Goal: Task Accomplishment & Management: Complete application form

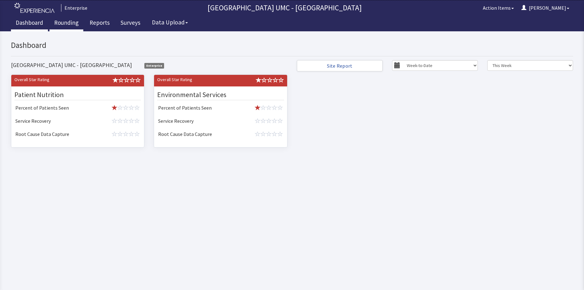
click at [69, 21] on link "Rounding" at bounding box center [66, 24] width 34 height 16
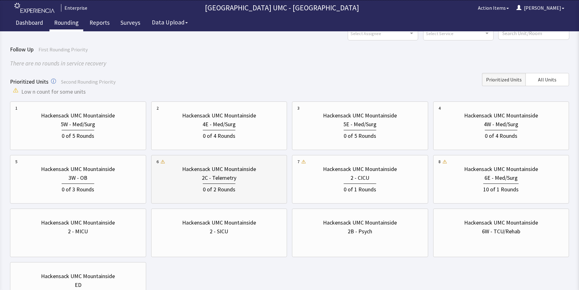
scroll to position [63, 0]
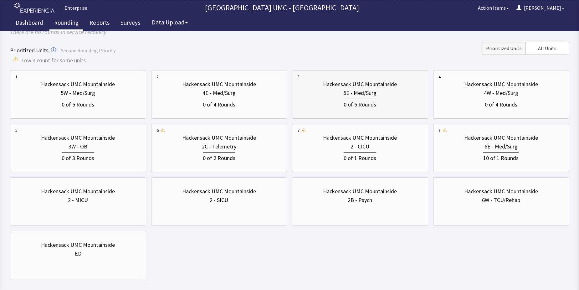
click at [347, 95] on div "5E - Med/Surg" at bounding box center [360, 93] width 33 height 9
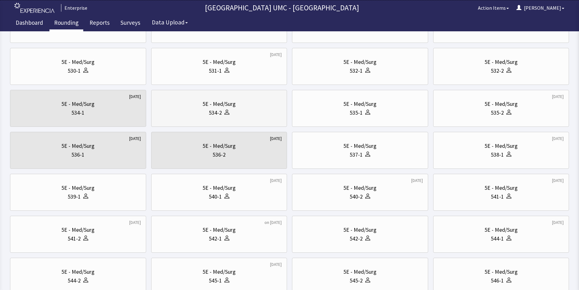
scroll to position [125, 0]
click at [344, 203] on div "5E - Med/Surg 540-2" at bounding box center [361, 192] width 126 height 30
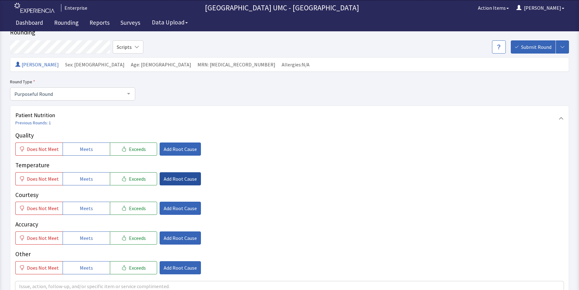
scroll to position [31, 0]
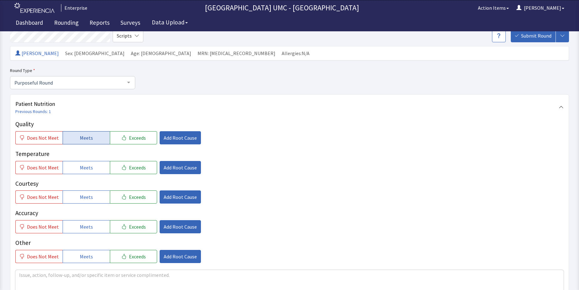
click at [87, 139] on span "Meets" at bounding box center [86, 138] width 13 height 8
click at [85, 168] on span "Meets" at bounding box center [86, 168] width 13 height 8
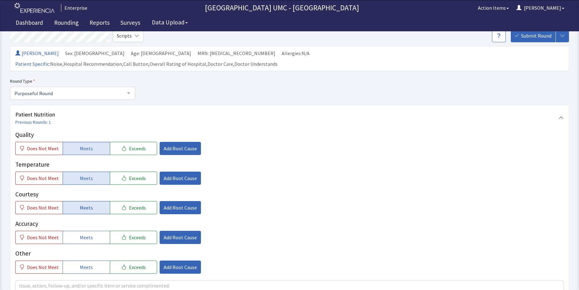
click at [87, 204] on span "Meets" at bounding box center [86, 208] width 13 height 8
click at [84, 263] on span "Meets" at bounding box center [86, 267] width 13 height 8
click at [85, 231] on button "Meets" at bounding box center [86, 237] width 47 height 13
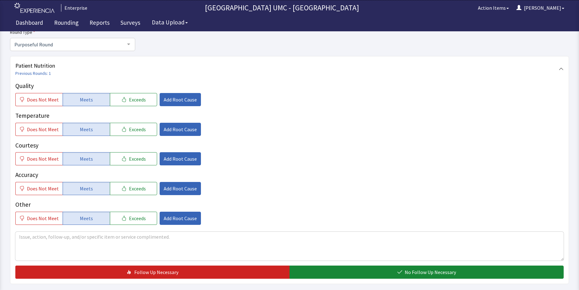
scroll to position [94, 0]
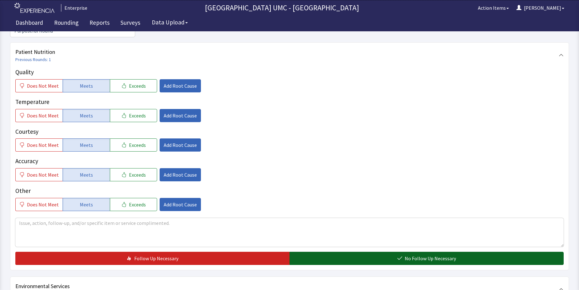
click at [391, 252] on button "No Follow Up Necessary" at bounding box center [427, 258] width 274 height 13
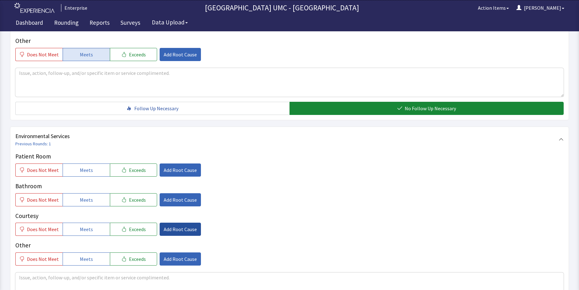
scroll to position [251, 0]
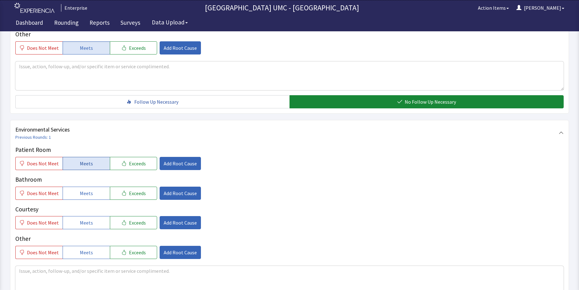
click at [85, 160] on span "Meets" at bounding box center [86, 164] width 13 height 8
drag, startPoint x: 85, startPoint y: 183, endPoint x: 82, endPoint y: 198, distance: 15.4
click at [85, 189] on button "Meets" at bounding box center [86, 193] width 47 height 13
drag, startPoint x: 78, startPoint y: 212, endPoint x: 83, endPoint y: 229, distance: 17.6
click at [79, 217] on button "Meets" at bounding box center [86, 222] width 47 height 13
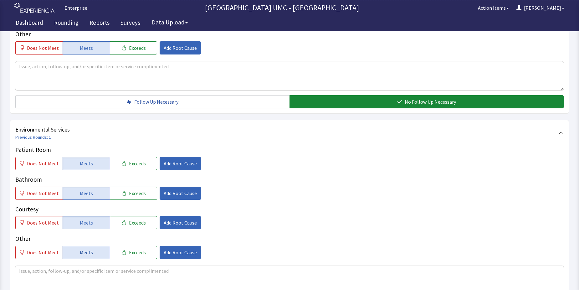
click at [80, 249] on span "Meets" at bounding box center [86, 253] width 13 height 8
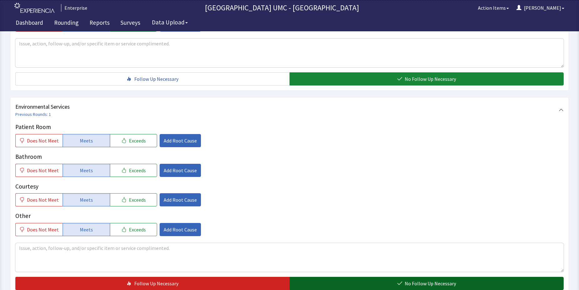
scroll to position [313, 0]
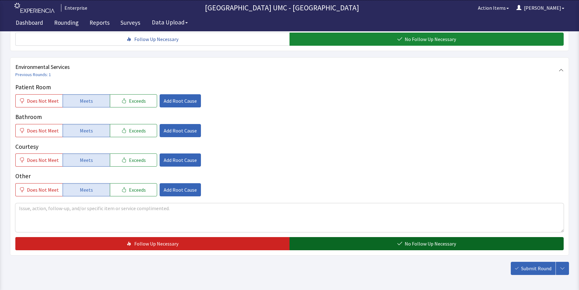
click at [349, 237] on button "No Follow Up Necessary" at bounding box center [427, 243] width 274 height 13
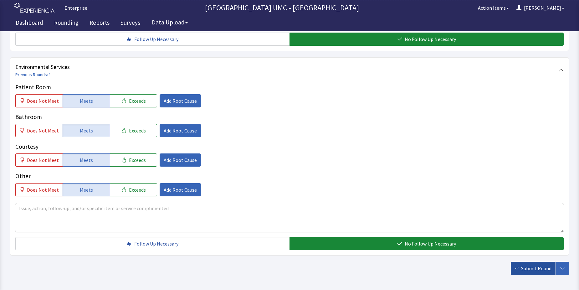
click at [539, 263] on button "Submit Round" at bounding box center [533, 268] width 45 height 13
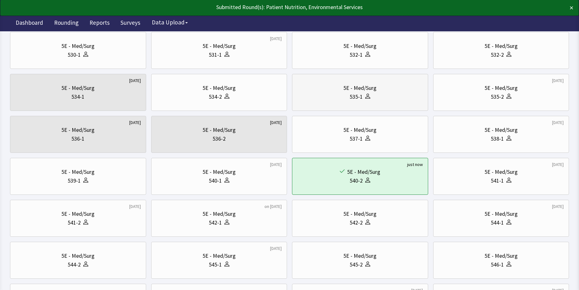
scroll to position [157, 0]
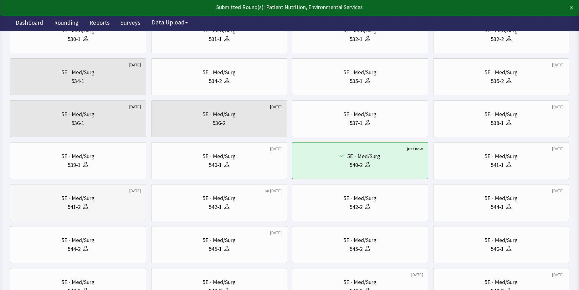
click at [81, 206] on div at bounding box center [85, 207] width 8 height 9
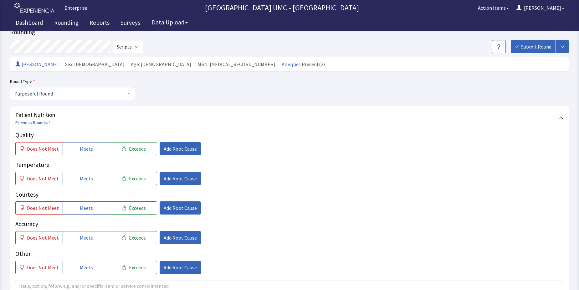
scroll to position [31, 0]
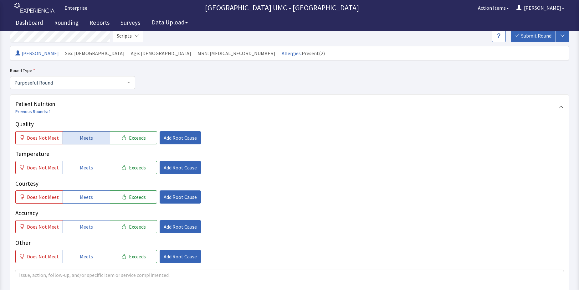
click at [88, 138] on span "Meets" at bounding box center [86, 138] width 13 height 8
click at [88, 169] on span "Meets" at bounding box center [86, 168] width 13 height 8
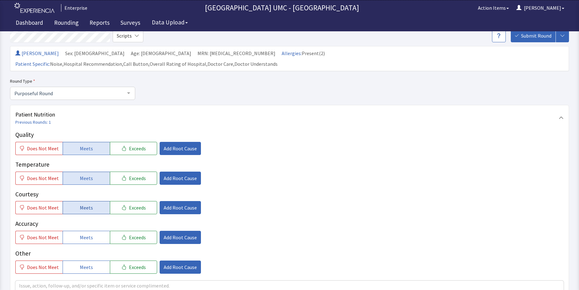
drag, startPoint x: 86, startPoint y: 199, endPoint x: 86, endPoint y: 220, distance: 21.6
click at [86, 204] on span "Meets" at bounding box center [86, 208] width 13 height 8
click at [85, 234] on span "Meets" at bounding box center [86, 238] width 13 height 8
click at [87, 263] on span "Meets" at bounding box center [86, 267] width 13 height 8
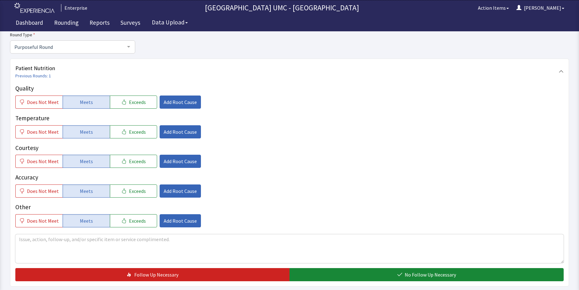
scroll to position [94, 0]
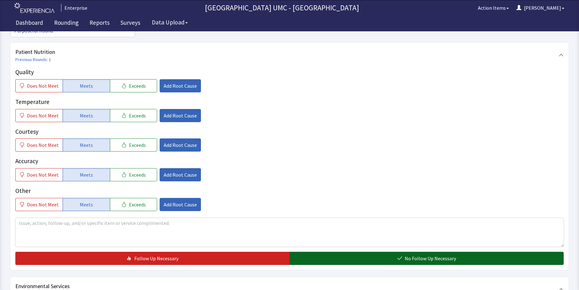
click at [377, 252] on button "No Follow Up Necessary" at bounding box center [427, 258] width 274 height 13
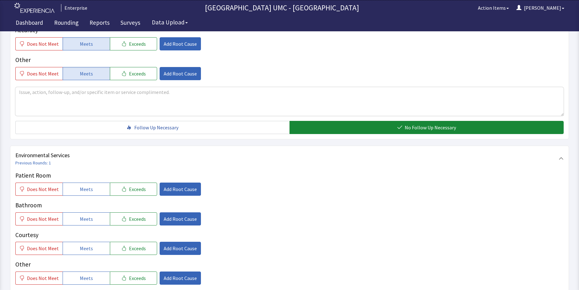
scroll to position [251, 0]
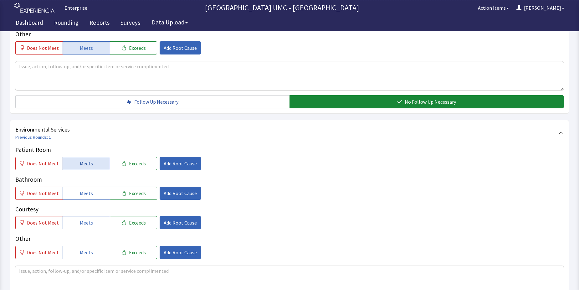
drag, startPoint x: 95, startPoint y: 156, endPoint x: 94, endPoint y: 170, distance: 13.8
click at [95, 157] on button "Meets" at bounding box center [86, 163] width 47 height 13
click at [91, 187] on button "Meets" at bounding box center [86, 193] width 47 height 13
drag, startPoint x: 85, startPoint y: 213, endPoint x: 84, endPoint y: 224, distance: 11.0
click at [85, 219] on span "Meets" at bounding box center [86, 223] width 13 height 8
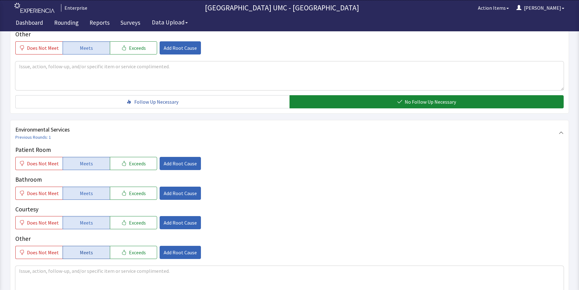
click at [84, 249] on span "Meets" at bounding box center [86, 253] width 13 height 8
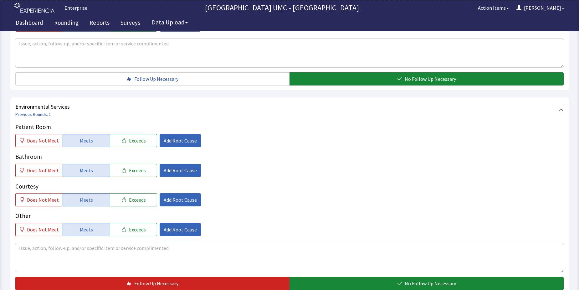
scroll to position [313, 0]
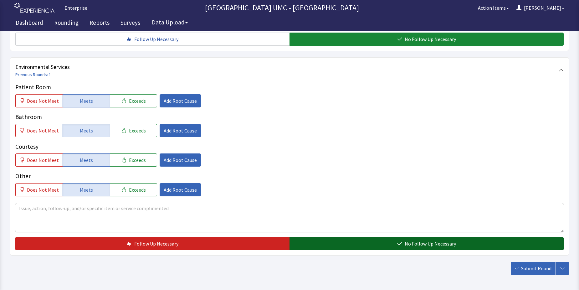
click at [386, 237] on button "No Follow Up Necessary" at bounding box center [427, 243] width 274 height 13
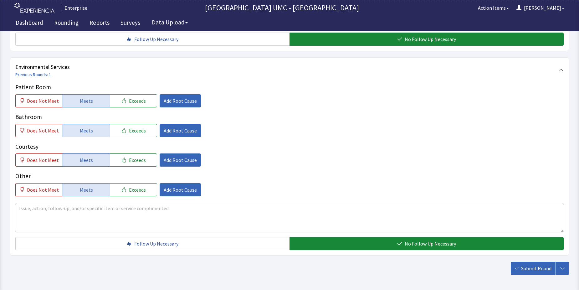
click at [530, 265] on span "Submit Round" at bounding box center [536, 269] width 30 height 8
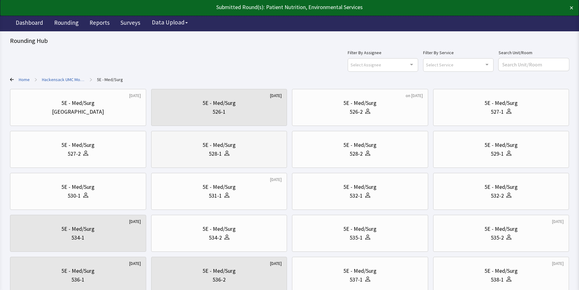
click at [222, 152] on div at bounding box center [226, 153] width 8 height 9
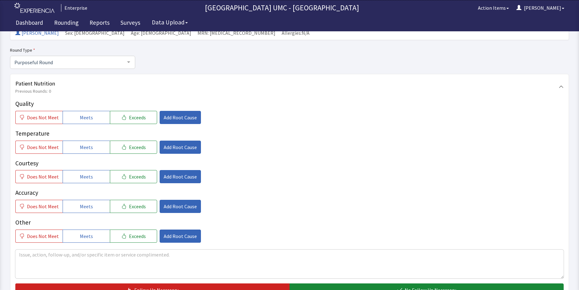
scroll to position [63, 0]
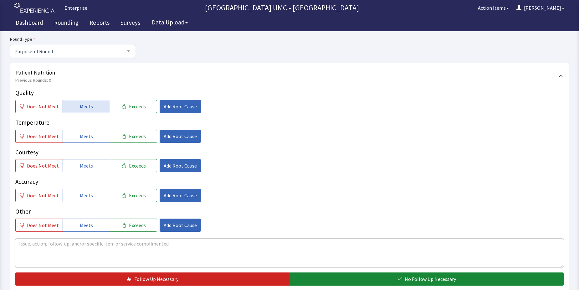
click at [84, 109] on span "Meets" at bounding box center [86, 107] width 13 height 8
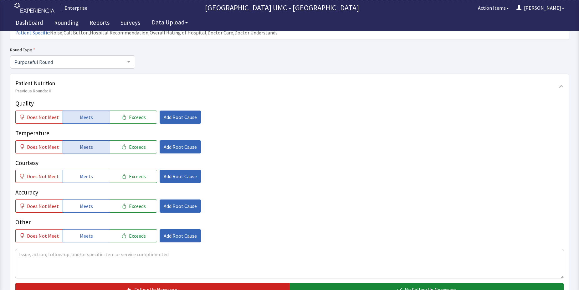
click at [90, 143] on span "Meets" at bounding box center [86, 147] width 13 height 8
click at [91, 170] on button "Meets" at bounding box center [86, 176] width 47 height 13
click at [91, 199] on button "Meets" at bounding box center [86, 205] width 47 height 13
click at [83, 232] on span "Meets" at bounding box center [86, 236] width 13 height 8
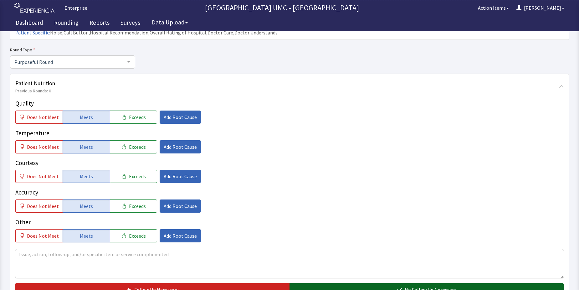
click at [328, 283] on button "No Follow Up Necessary" at bounding box center [427, 289] width 274 height 13
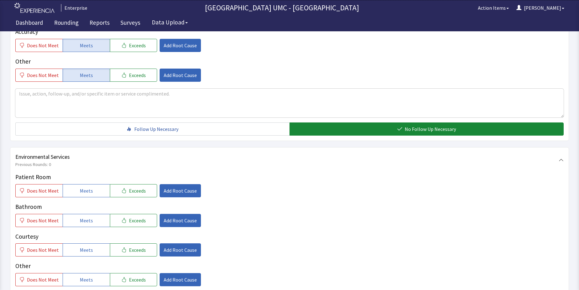
scroll to position [251, 0]
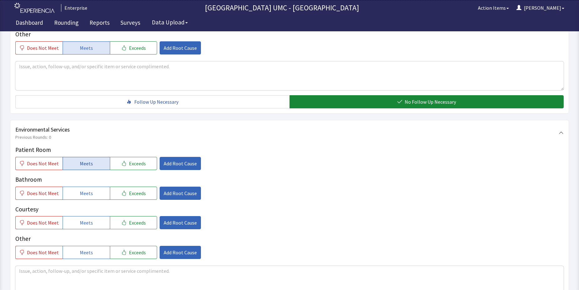
drag, startPoint x: 78, startPoint y: 153, endPoint x: 82, endPoint y: 184, distance: 31.3
click at [80, 160] on span "Meets" at bounding box center [86, 164] width 13 height 8
click at [83, 189] on span "Meets" at bounding box center [86, 193] width 13 height 8
click at [80, 219] on span "Meets" at bounding box center [86, 223] width 13 height 8
click at [85, 249] on span "Meets" at bounding box center [86, 253] width 13 height 8
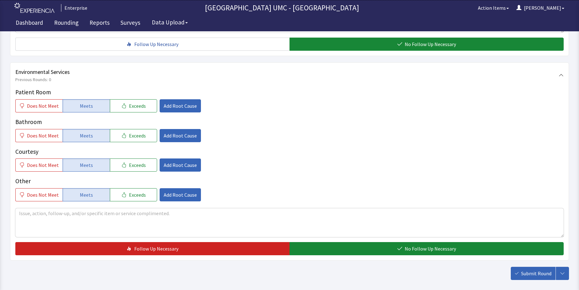
scroll to position [313, 0]
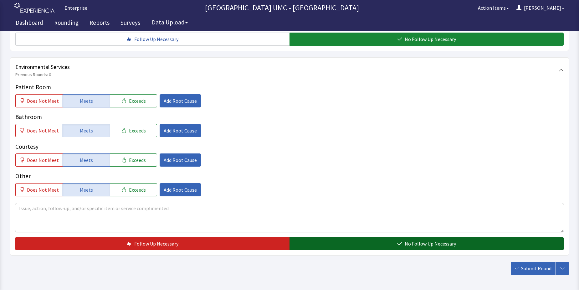
click at [413, 240] on span "No Follow Up Necessary" at bounding box center [430, 244] width 51 height 8
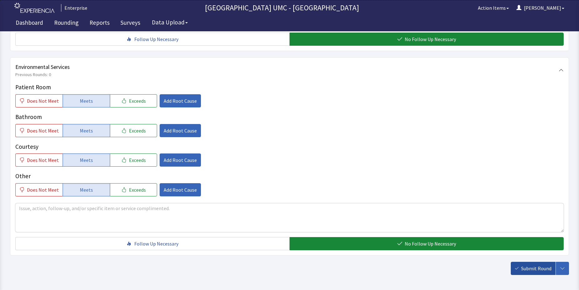
click at [535, 265] on span "Submit Round" at bounding box center [536, 269] width 30 height 8
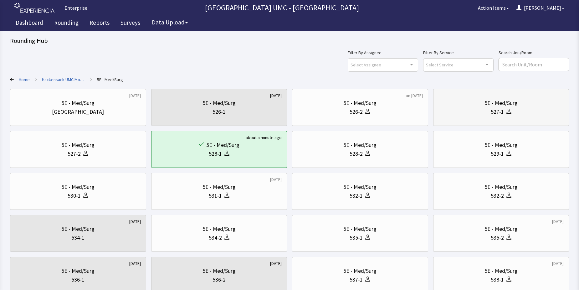
click at [492, 111] on div "527-1" at bounding box center [497, 111] width 13 height 9
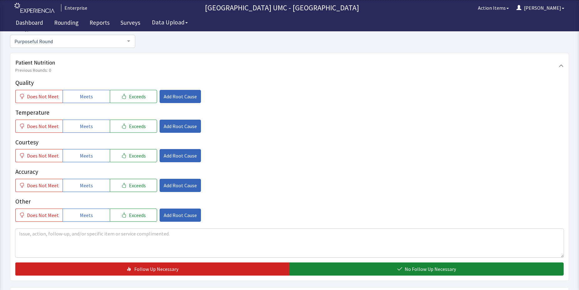
scroll to position [31, 0]
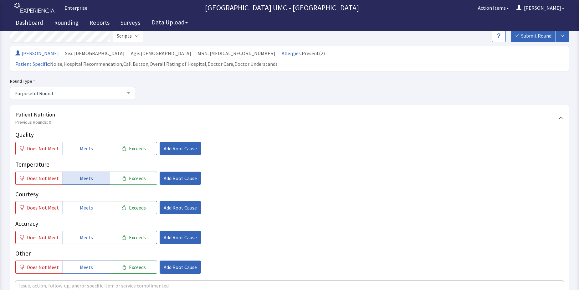
drag, startPoint x: 83, startPoint y: 140, endPoint x: 83, endPoint y: 173, distance: 33.5
click at [83, 142] on button "Meets" at bounding box center [86, 148] width 47 height 13
drag, startPoint x: 83, startPoint y: 169, endPoint x: 83, endPoint y: 181, distance: 11.3
click at [83, 174] on span "Meets" at bounding box center [86, 178] width 13 height 8
click at [84, 204] on span "Meets" at bounding box center [86, 208] width 13 height 8
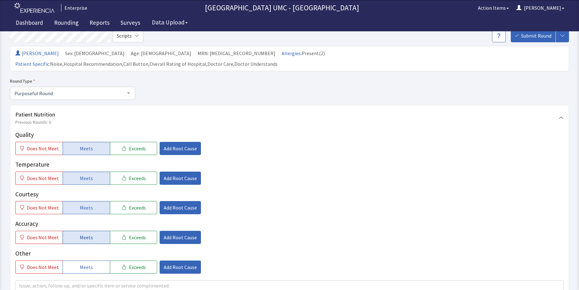
click at [83, 234] on span "Meets" at bounding box center [86, 238] width 13 height 8
click at [81, 263] on span "Meets" at bounding box center [86, 267] width 13 height 8
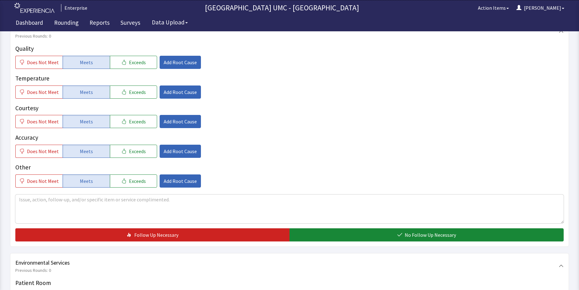
scroll to position [125, 0]
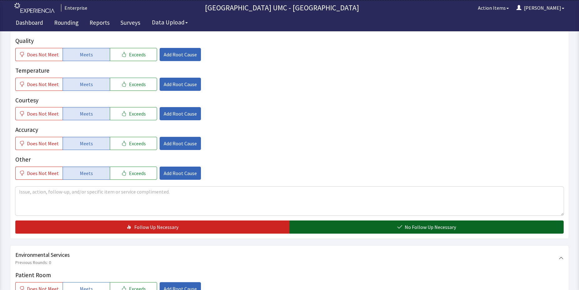
click at [348, 220] on button "No Follow Up Necessary" at bounding box center [427, 226] width 274 height 13
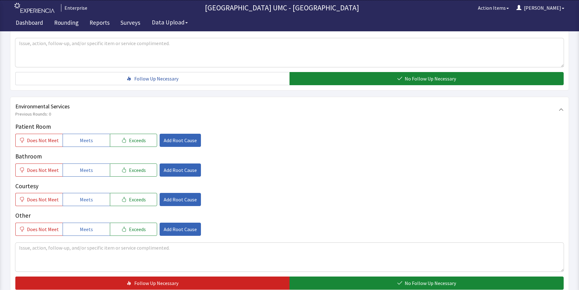
scroll to position [282, 0]
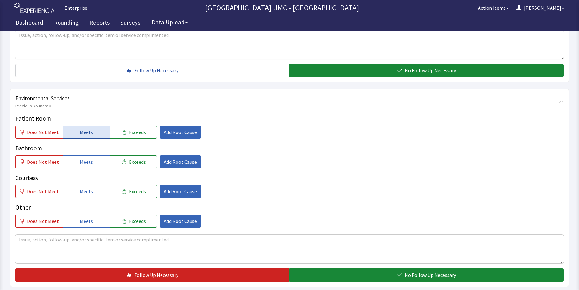
click at [89, 128] on span "Meets" at bounding box center [86, 132] width 13 height 8
drag, startPoint x: 86, startPoint y: 152, endPoint x: 91, endPoint y: 179, distance: 27.6
click at [86, 158] on span "Meets" at bounding box center [86, 162] width 13 height 8
drag, startPoint x: 91, startPoint y: 179, endPoint x: 91, endPoint y: 198, distance: 18.8
click at [91, 185] on button "Meets" at bounding box center [86, 191] width 47 height 13
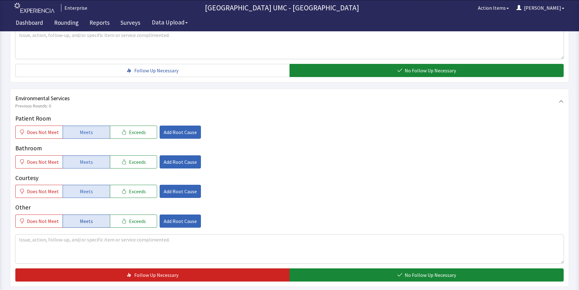
click at [91, 215] on button "Meets" at bounding box center [86, 221] width 47 height 13
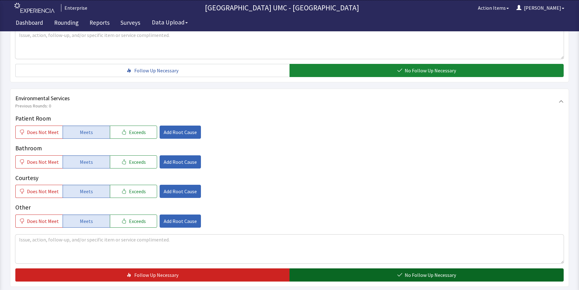
click at [351, 268] on button "No Follow Up Necessary" at bounding box center [427, 274] width 274 height 13
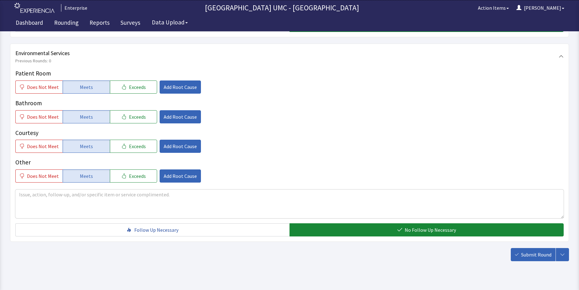
scroll to position [329, 0]
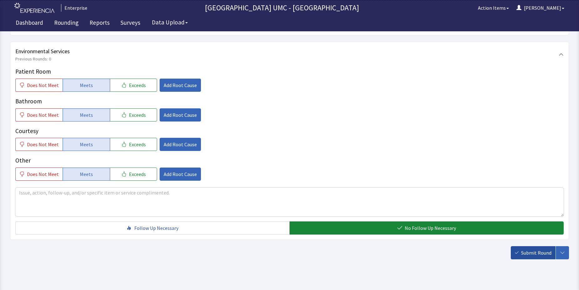
click at [527, 249] on span "Submit Round" at bounding box center [536, 253] width 30 height 8
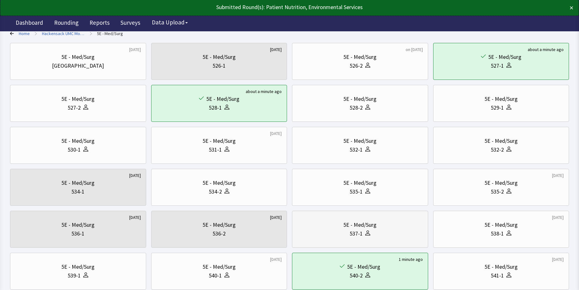
scroll to position [63, 0]
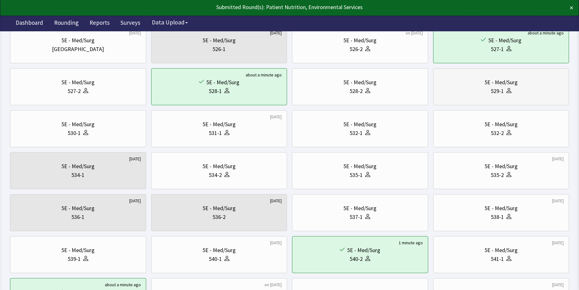
click at [494, 92] on div "529-1" at bounding box center [497, 91] width 13 height 9
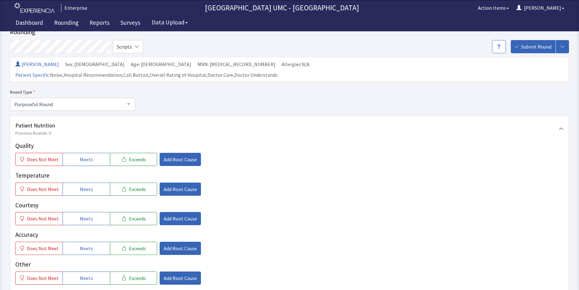
scroll to position [31, 0]
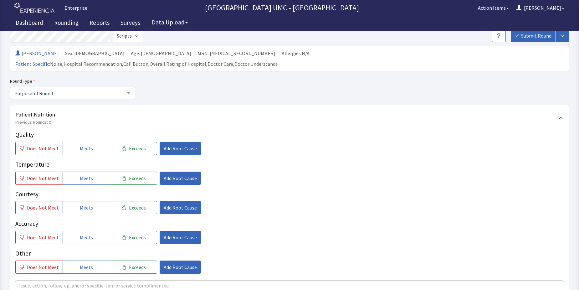
drag, startPoint x: 94, startPoint y: 136, endPoint x: 92, endPoint y: 156, distance: 19.9
click at [94, 142] on button "Meets" at bounding box center [86, 148] width 47 height 13
drag, startPoint x: 88, startPoint y: 169, endPoint x: 88, endPoint y: 189, distance: 20.0
click at [88, 172] on button "Meets" at bounding box center [86, 178] width 47 height 13
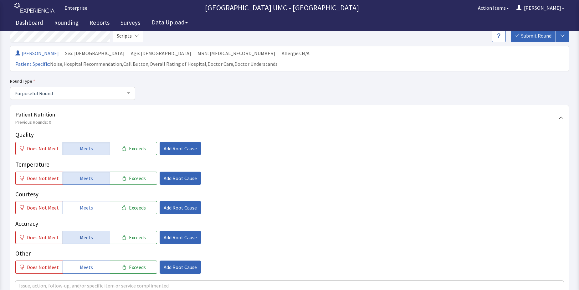
drag, startPoint x: 87, startPoint y: 195, endPoint x: 88, endPoint y: 223, distance: 27.6
click at [87, 204] on span "Meets" at bounding box center [86, 208] width 13 height 8
click at [90, 231] on button "Meets" at bounding box center [86, 237] width 47 height 13
click at [86, 263] on span "Meets" at bounding box center [86, 267] width 13 height 8
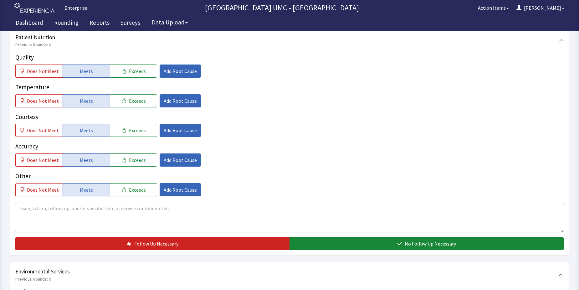
scroll to position [125, 0]
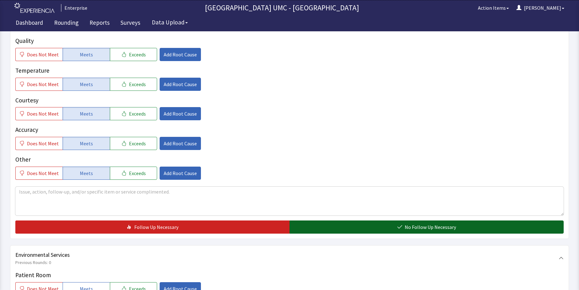
click at [382, 220] on button "No Follow Up Necessary" at bounding box center [427, 226] width 274 height 13
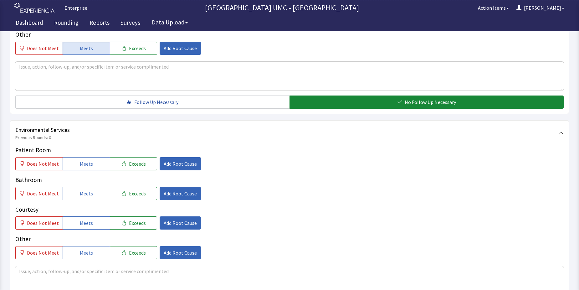
scroll to position [251, 0]
drag, startPoint x: 82, startPoint y: 155, endPoint x: 95, endPoint y: 185, distance: 33.1
click at [82, 160] on span "Meets" at bounding box center [86, 164] width 13 height 8
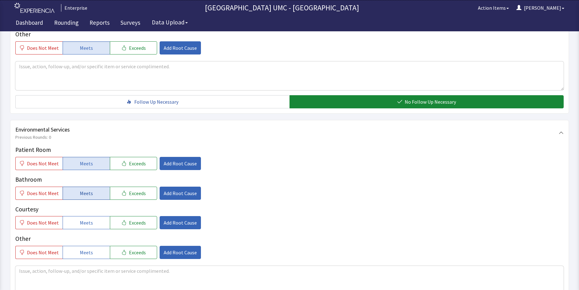
drag, startPoint x: 93, startPoint y: 184, endPoint x: 95, endPoint y: 204, distance: 19.5
click at [93, 187] on button "Meets" at bounding box center [86, 193] width 47 height 13
click at [85, 219] on span "Meets" at bounding box center [86, 223] width 13 height 8
click at [91, 246] on button "Meets" at bounding box center [86, 252] width 47 height 13
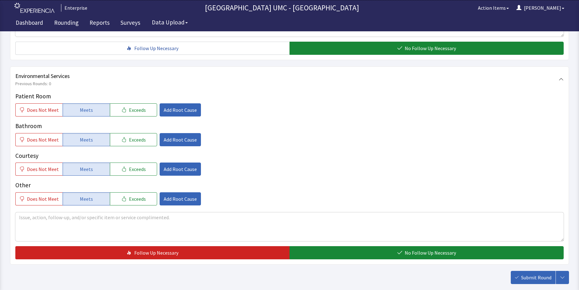
scroll to position [313, 0]
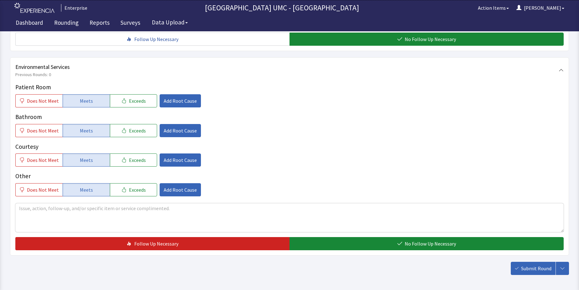
click at [385, 222] on div "Patient Room Does Not Meet Meets Exceeds Add Root Cause Bathroom Does Not Meet …" at bounding box center [289, 167] width 549 height 168
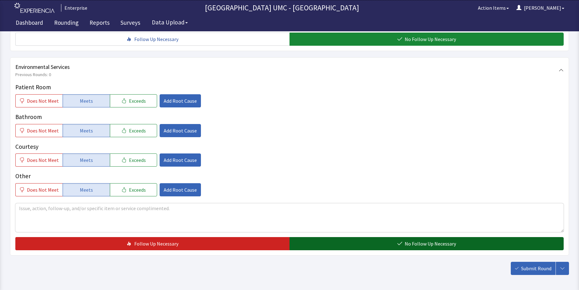
click at [396, 237] on button "No Follow Up Necessary" at bounding box center [427, 243] width 274 height 13
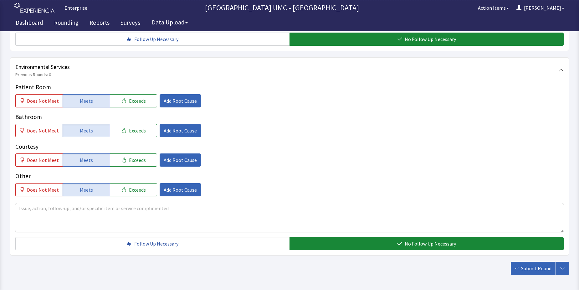
drag, startPoint x: 525, startPoint y: 256, endPoint x: 538, endPoint y: 272, distance: 19.4
click at [527, 265] on span "Submit Round" at bounding box center [536, 269] width 30 height 8
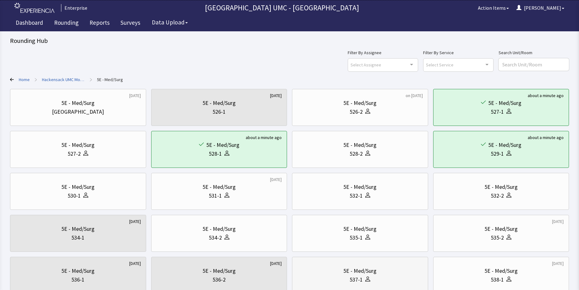
click at [418, 276] on div "537-1" at bounding box center [361, 279] width 126 height 9
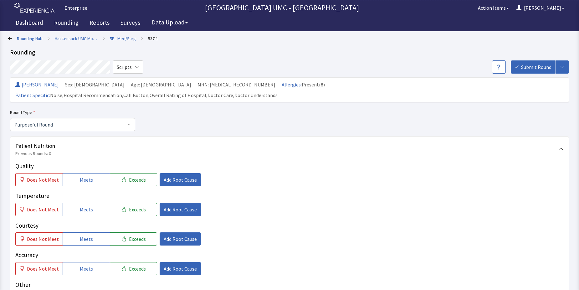
click at [11, 38] on icon at bounding box center [10, 38] width 4 height 3
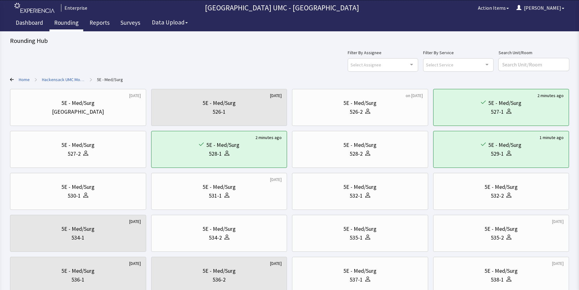
click at [66, 25] on link "Rounding" at bounding box center [66, 24] width 34 height 16
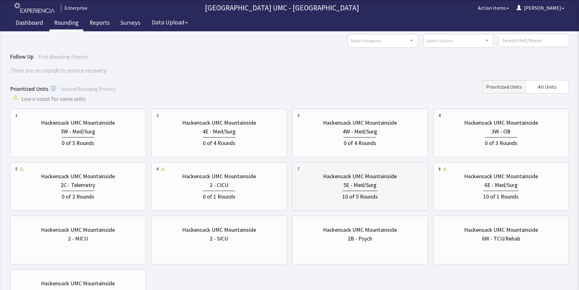
scroll to position [31, 0]
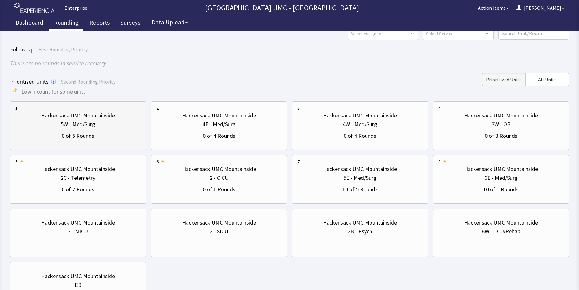
click at [76, 131] on div "0 of 5 Rounds" at bounding box center [78, 135] width 33 height 10
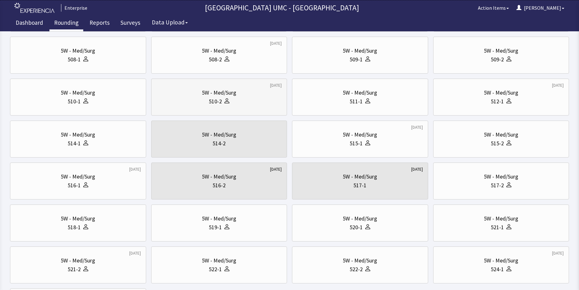
scroll to position [188, 0]
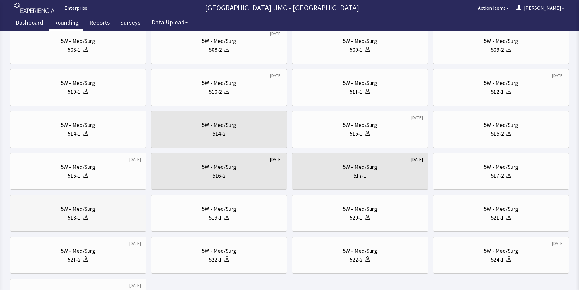
click at [106, 218] on div "518-1" at bounding box center [78, 217] width 126 height 9
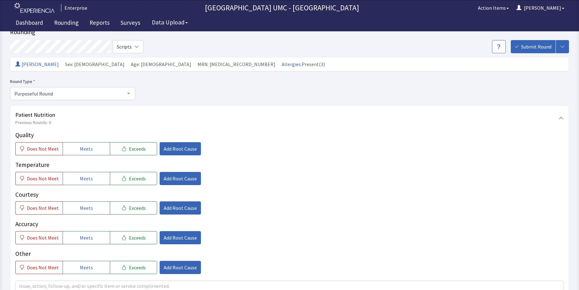
scroll to position [31, 0]
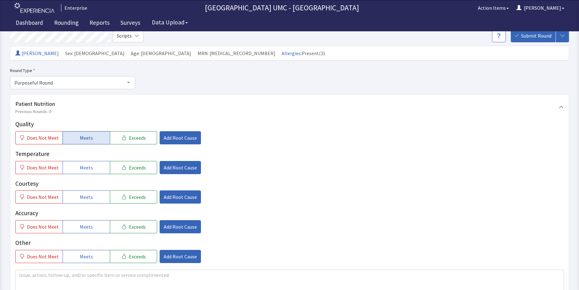
click at [80, 141] on span "Meets" at bounding box center [86, 138] width 13 height 8
drag, startPoint x: 87, startPoint y: 167, endPoint x: 87, endPoint y: 170, distance: 3.8
click at [87, 168] on span "Meets" at bounding box center [86, 168] width 13 height 8
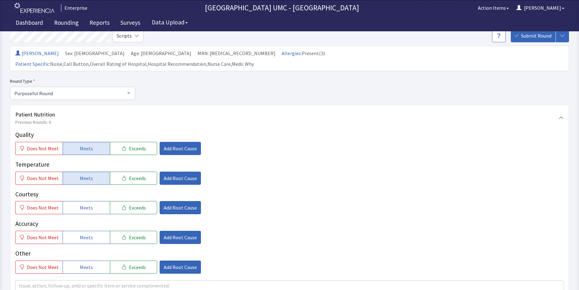
drag, startPoint x: 89, startPoint y: 195, endPoint x: 90, endPoint y: 213, distance: 17.2
click at [89, 204] on span "Meets" at bounding box center [86, 208] width 13 height 8
click at [92, 231] on button "Meets" at bounding box center [86, 237] width 47 height 13
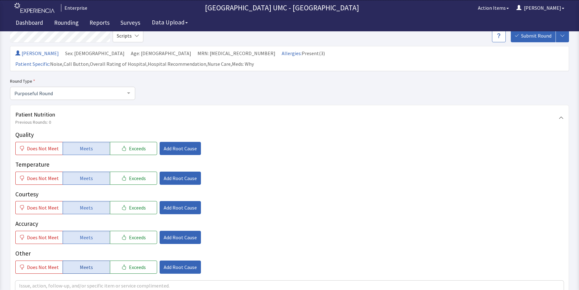
click at [84, 263] on span "Meets" at bounding box center [86, 267] width 13 height 8
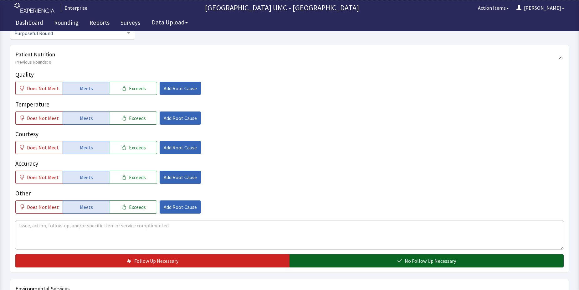
scroll to position [94, 0]
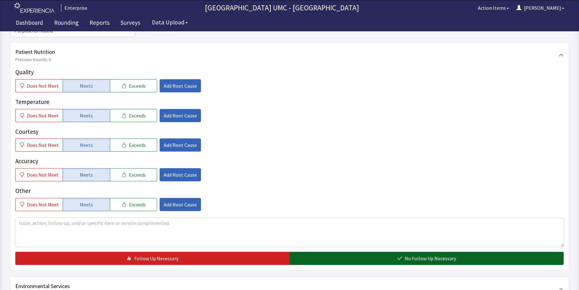
click at [371, 252] on button "No Follow Up Necessary" at bounding box center [427, 258] width 274 height 13
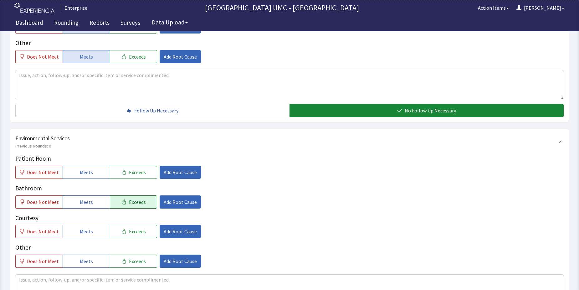
scroll to position [251, 0]
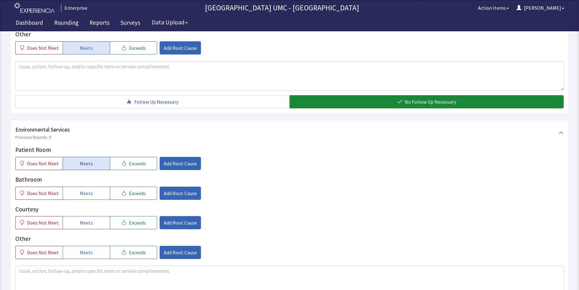
drag, startPoint x: 92, startPoint y: 155, endPoint x: 94, endPoint y: 176, distance: 21.1
click at [91, 157] on button "Meets" at bounding box center [86, 163] width 47 height 13
click at [91, 187] on button "Meets" at bounding box center [86, 193] width 47 height 13
click at [87, 219] on span "Meets" at bounding box center [86, 223] width 13 height 8
click at [85, 249] on span "Meets" at bounding box center [86, 253] width 13 height 8
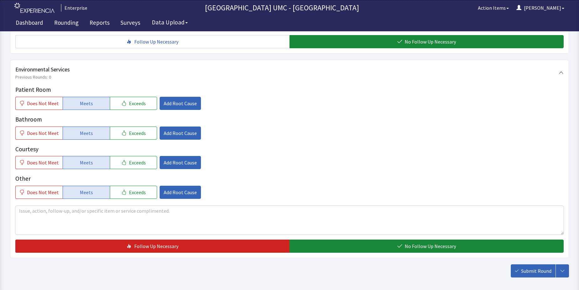
scroll to position [313, 0]
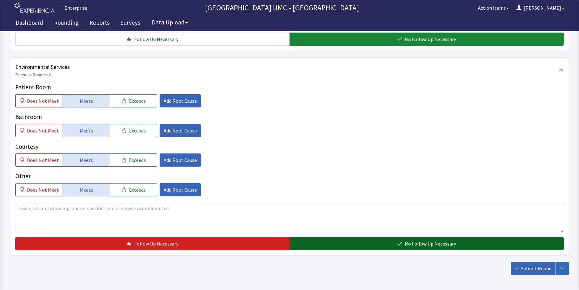
click at [391, 237] on button "No Follow Up Necessary" at bounding box center [427, 243] width 274 height 13
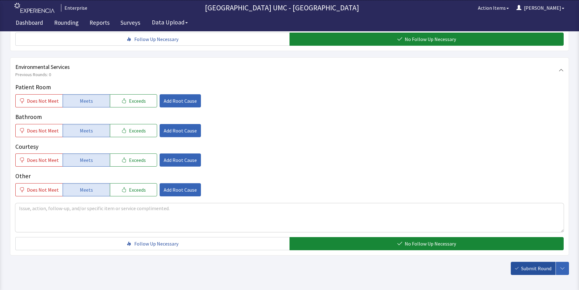
click at [528, 265] on span "Submit Round" at bounding box center [536, 269] width 30 height 8
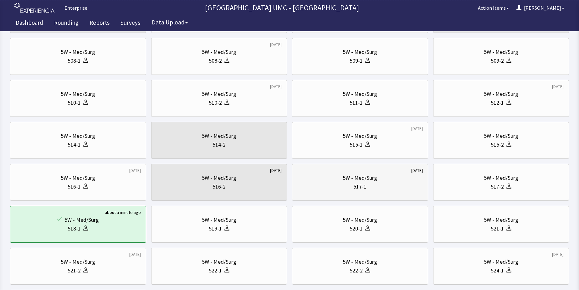
scroll to position [188, 0]
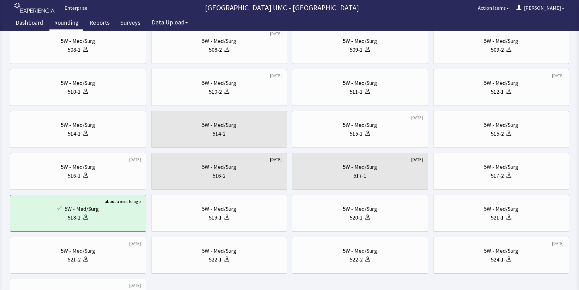
click at [55, 23] on link "Rounding" at bounding box center [66, 24] width 34 height 16
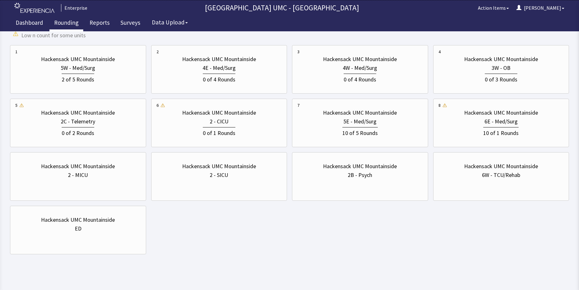
scroll to position [93, 0]
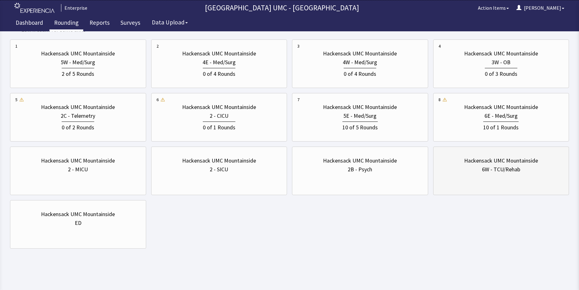
click at [496, 162] on div "Hackensack UMC Mountainside" at bounding box center [501, 160] width 74 height 9
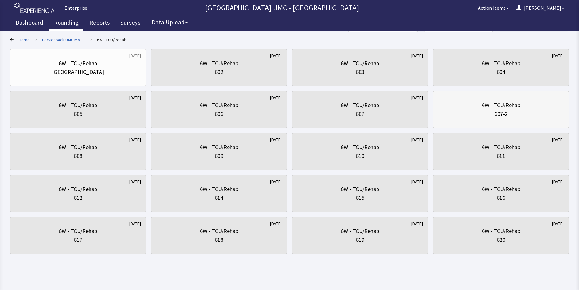
scroll to position [45, 0]
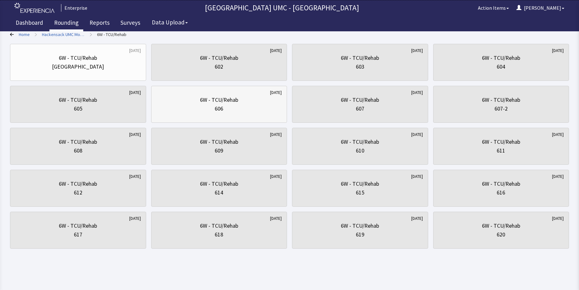
click at [216, 113] on div "6W - TCU/Rehab 606" at bounding box center [220, 104] width 126 height 30
